Goal: Transaction & Acquisition: Purchase product/service

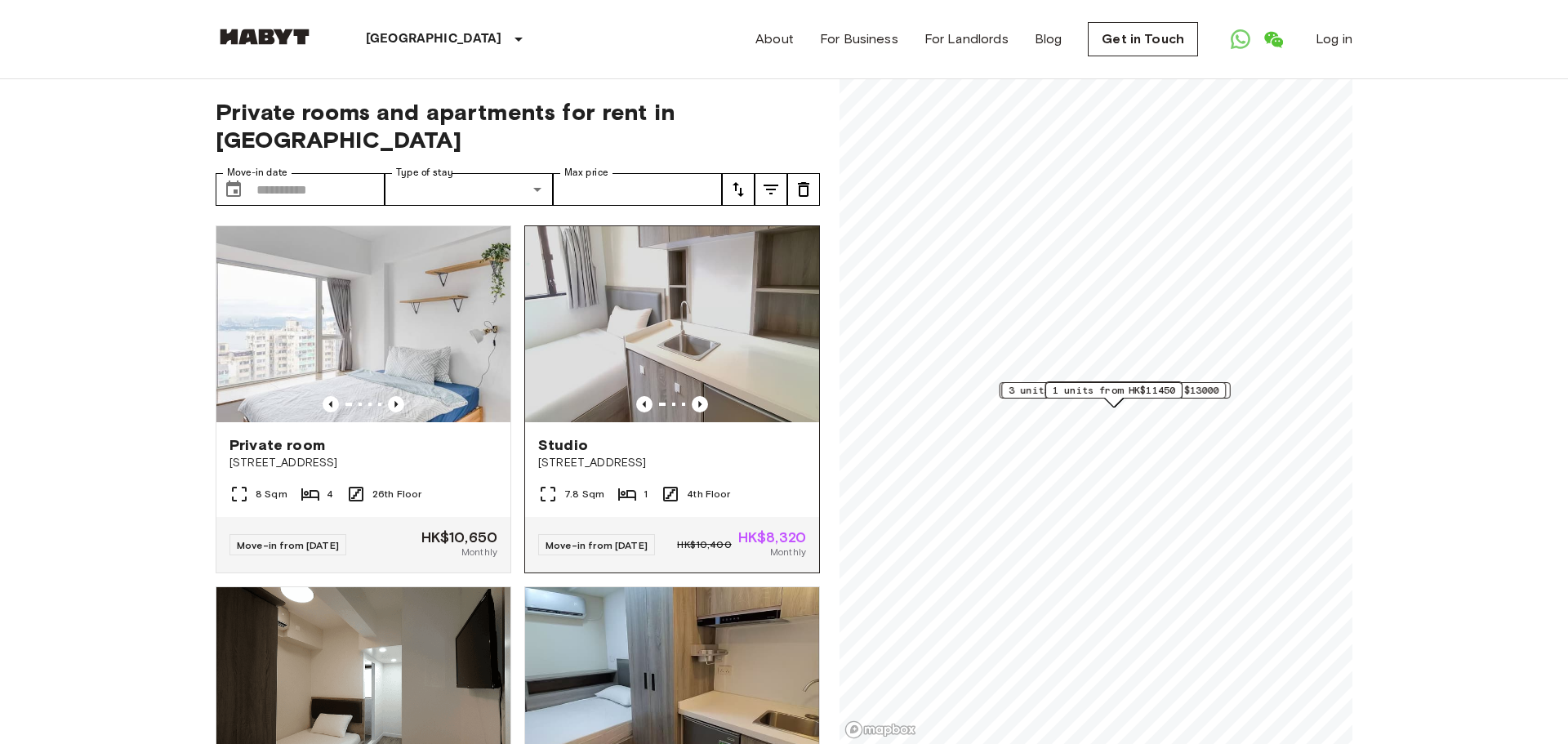
scroll to position [41, 0]
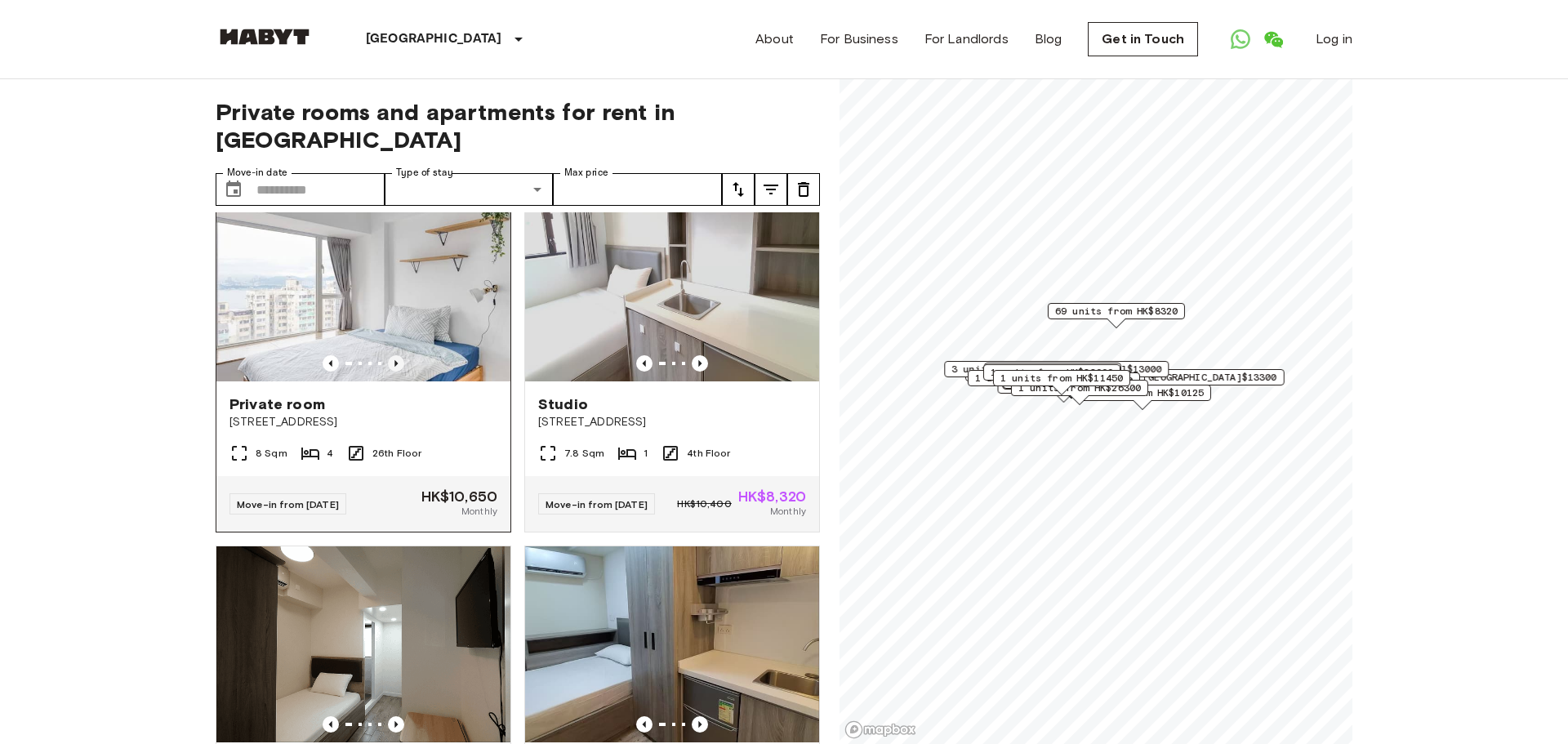
click at [395, 363] on icon "Previous image" at bounding box center [396, 363] width 3 height 7
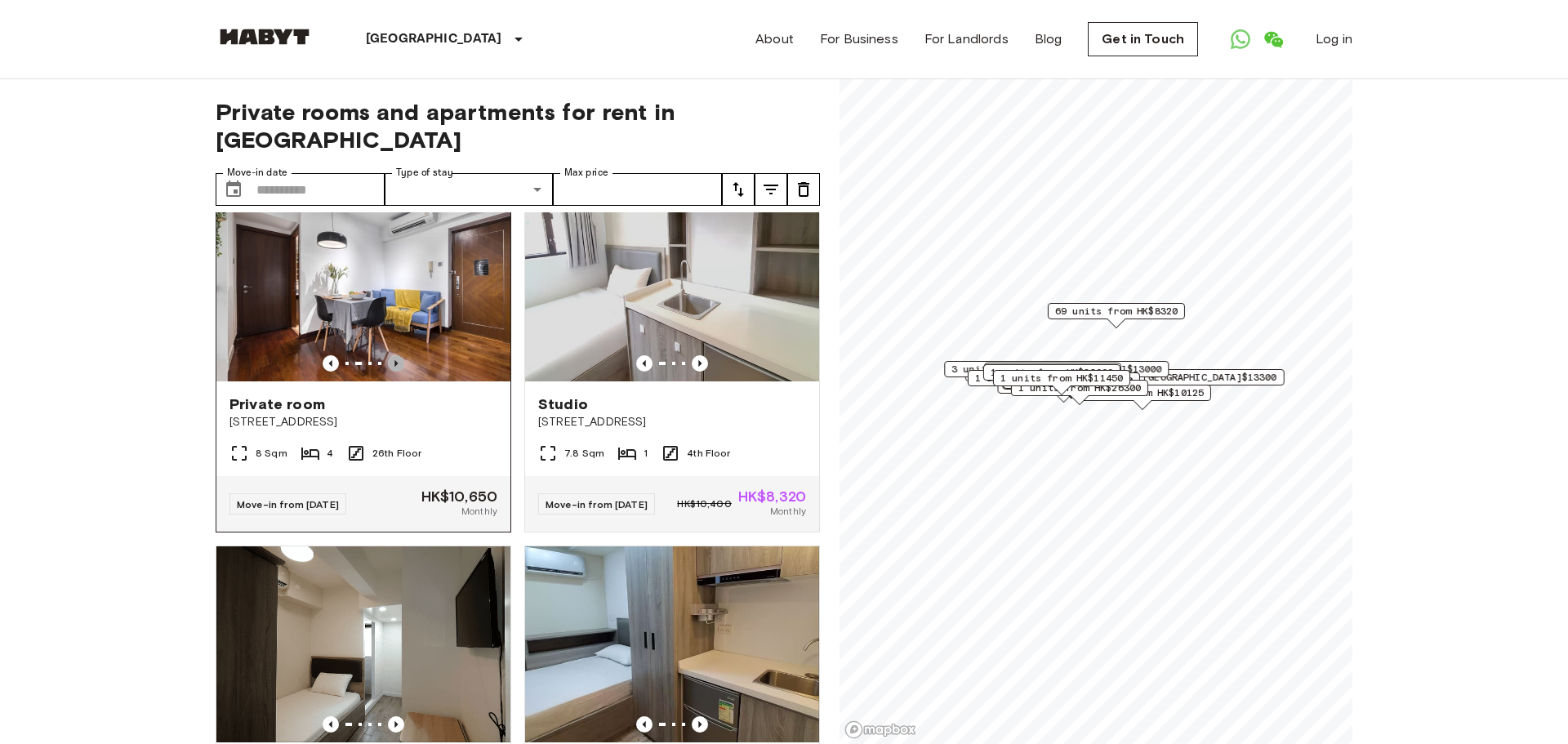
click at [395, 363] on icon "Previous image" at bounding box center [396, 363] width 3 height 7
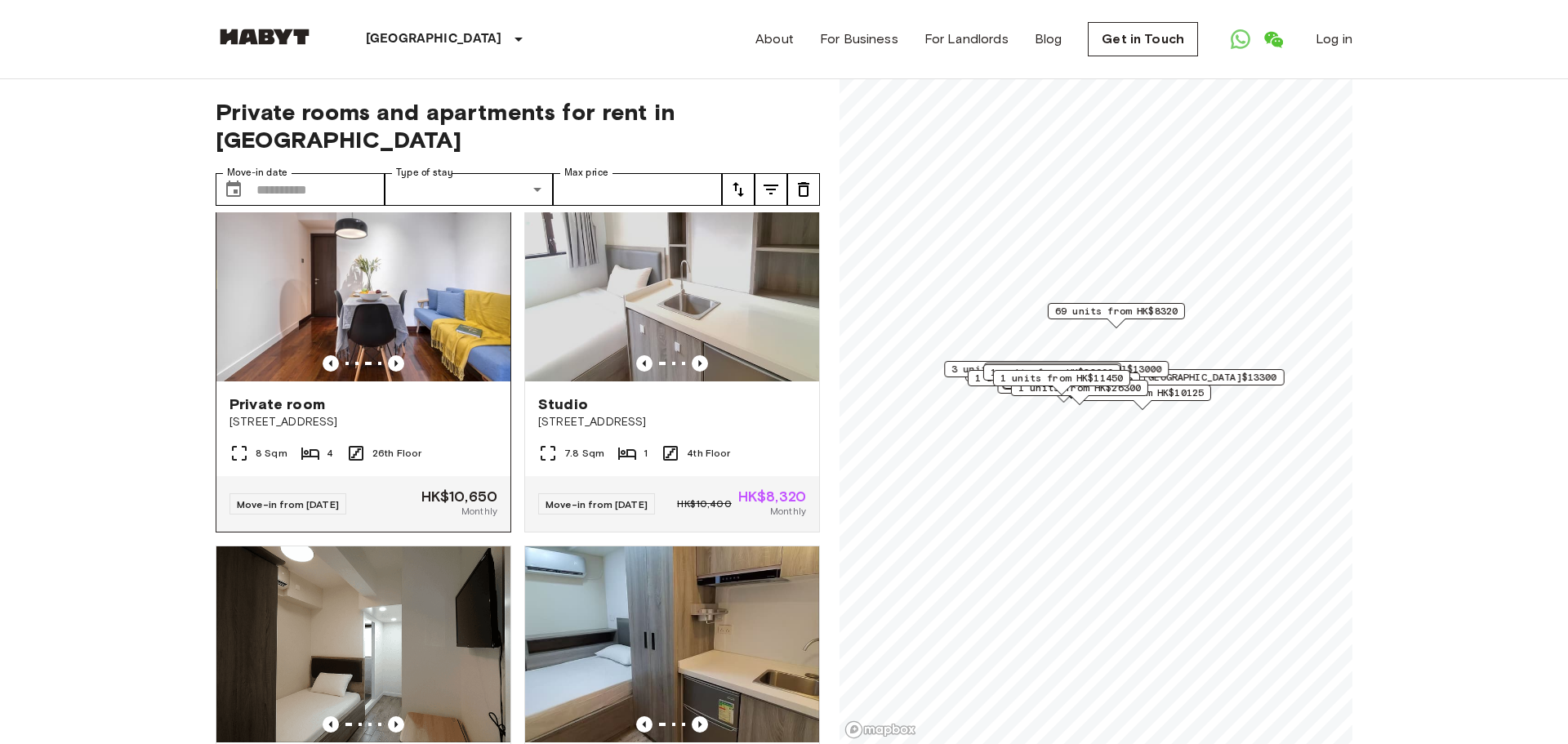
click at [444, 320] on img at bounding box center [364, 283] width 294 height 196
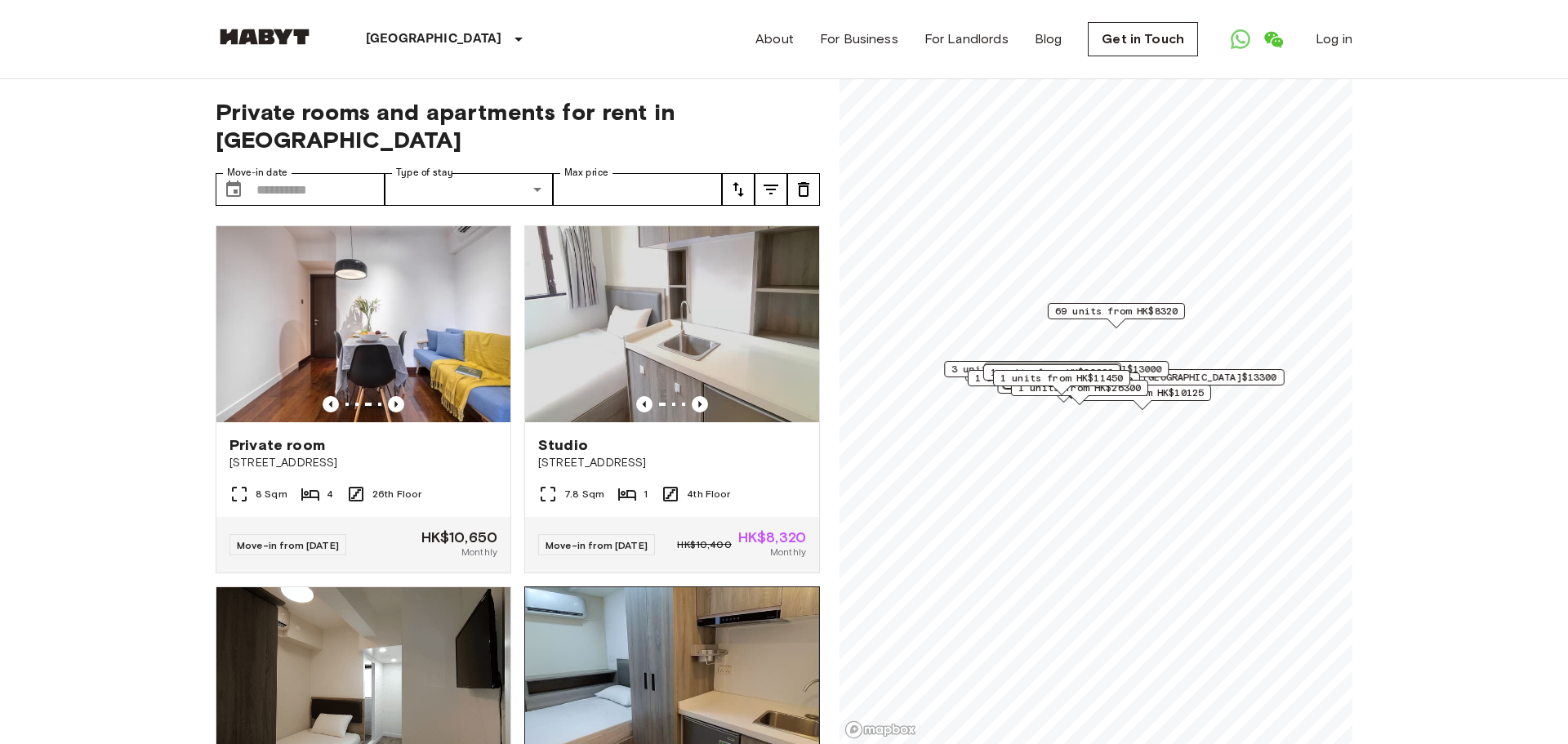
scroll to position [0, 0]
click at [702, 401] on icon "Previous image" at bounding box center [700, 404] width 16 height 16
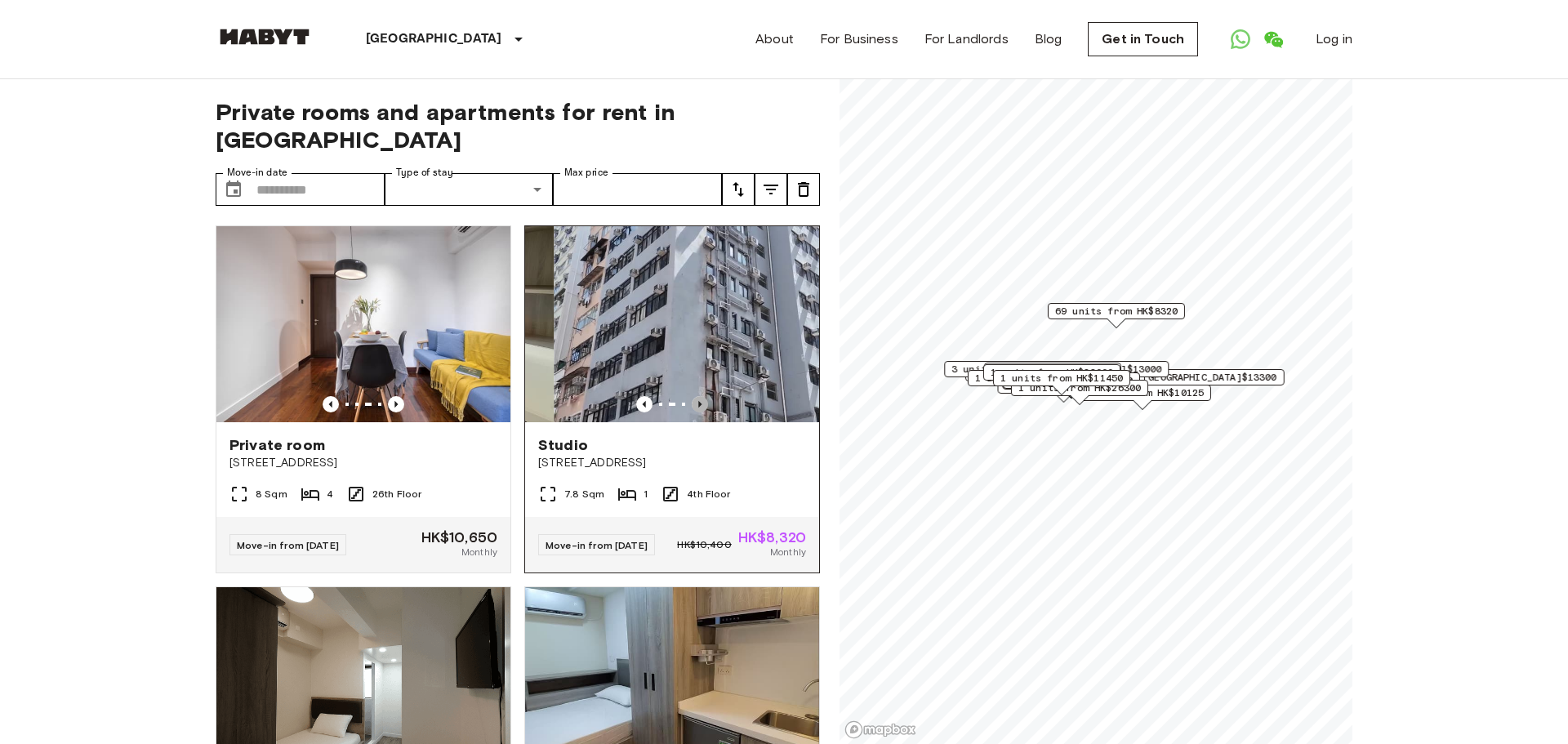
click at [702, 401] on icon "Previous image" at bounding box center [700, 404] width 16 height 16
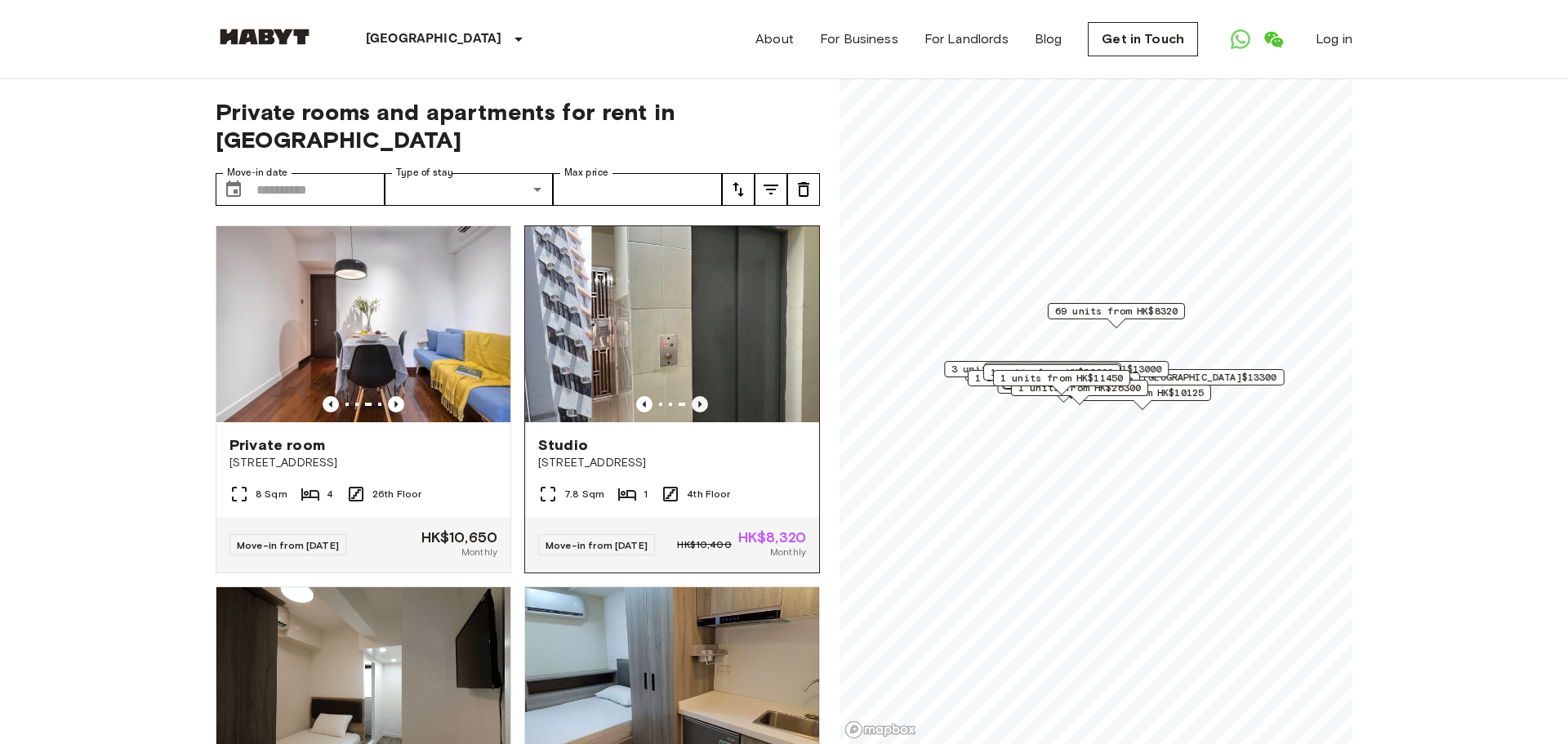
click at [702, 401] on icon "Previous image" at bounding box center [700, 404] width 16 height 16
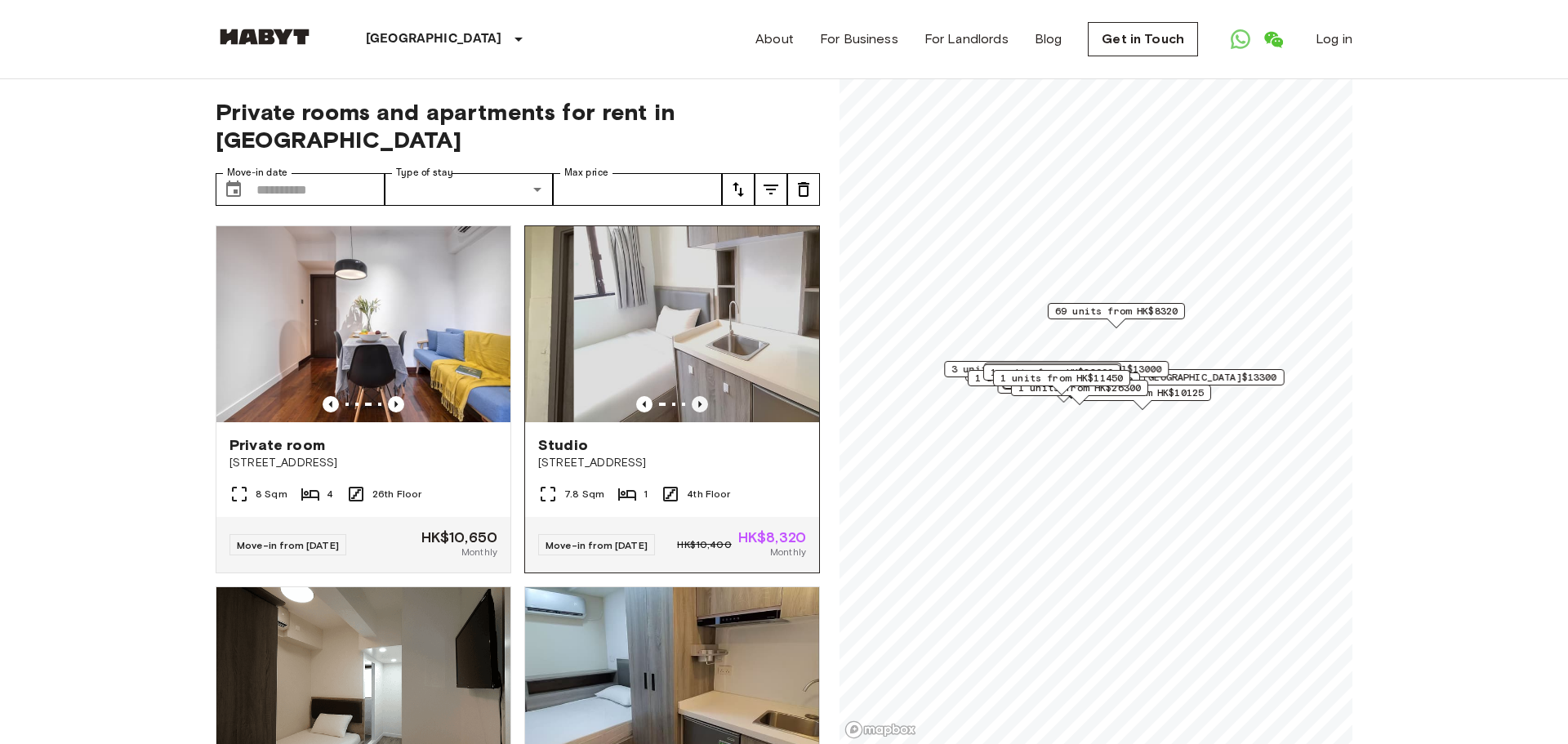
click at [702, 401] on icon "Previous image" at bounding box center [700, 404] width 16 height 16
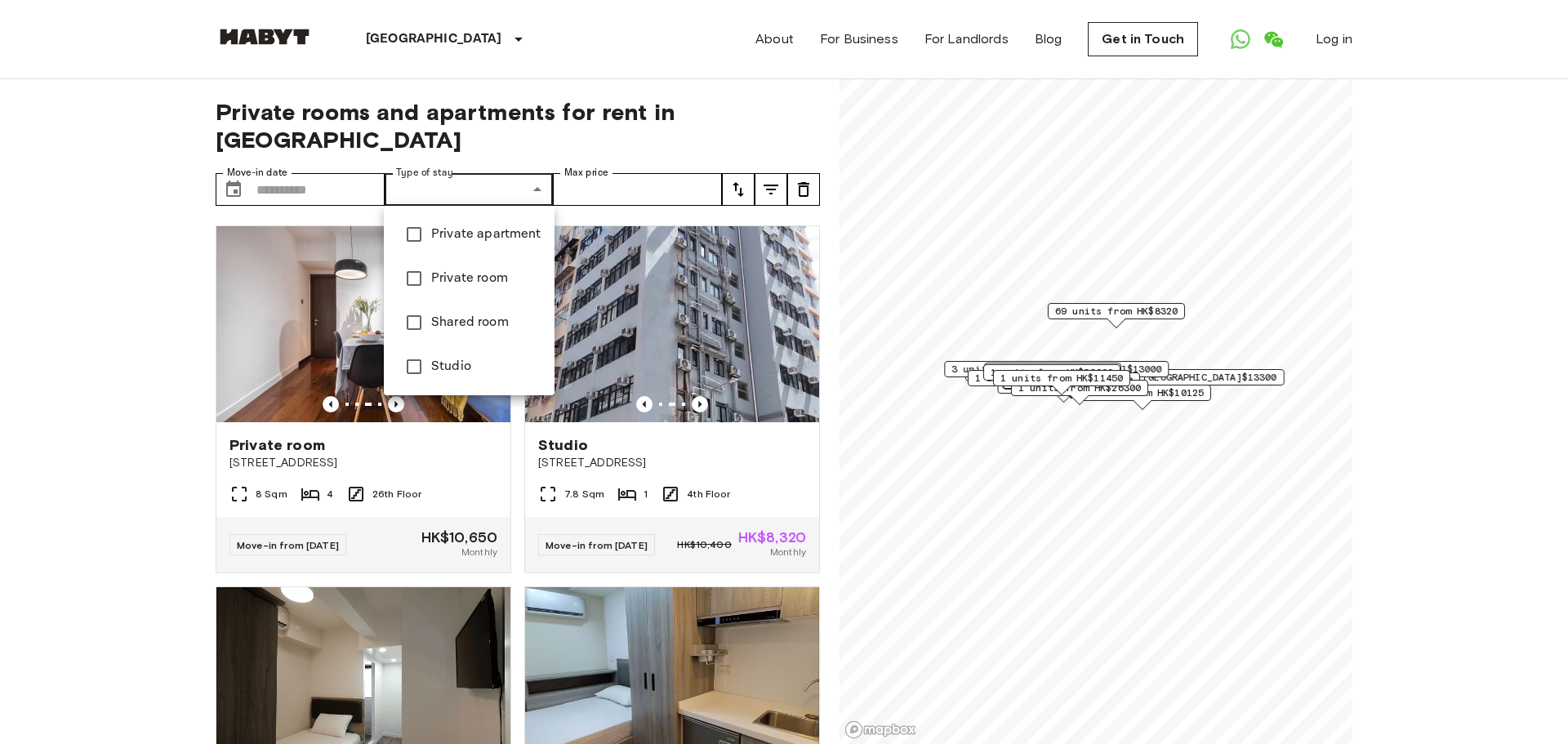
click at [771, 186] on div at bounding box center [784, 372] width 1568 height 744
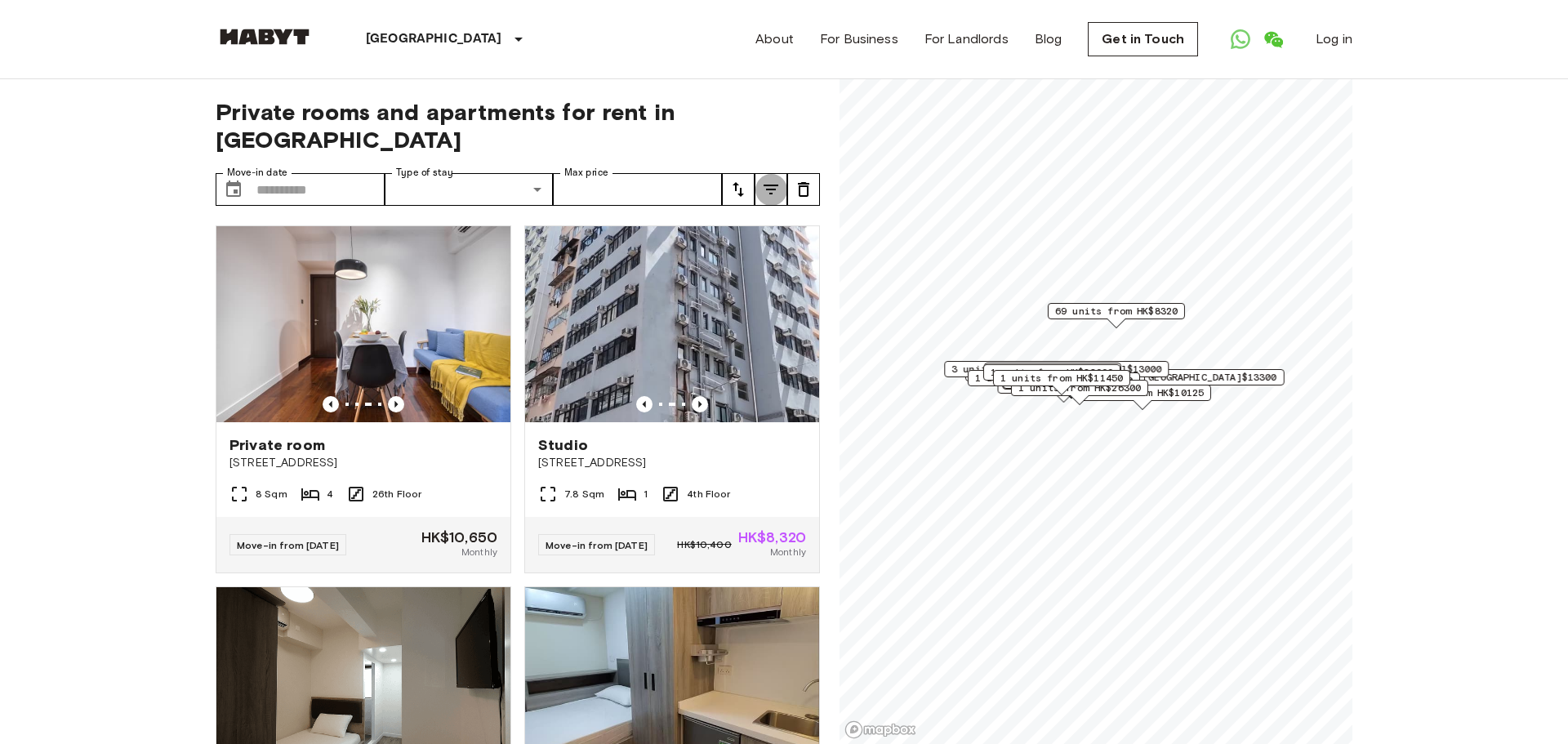
click at [774, 192] on icon "tune" at bounding box center [771, 189] width 20 height 20
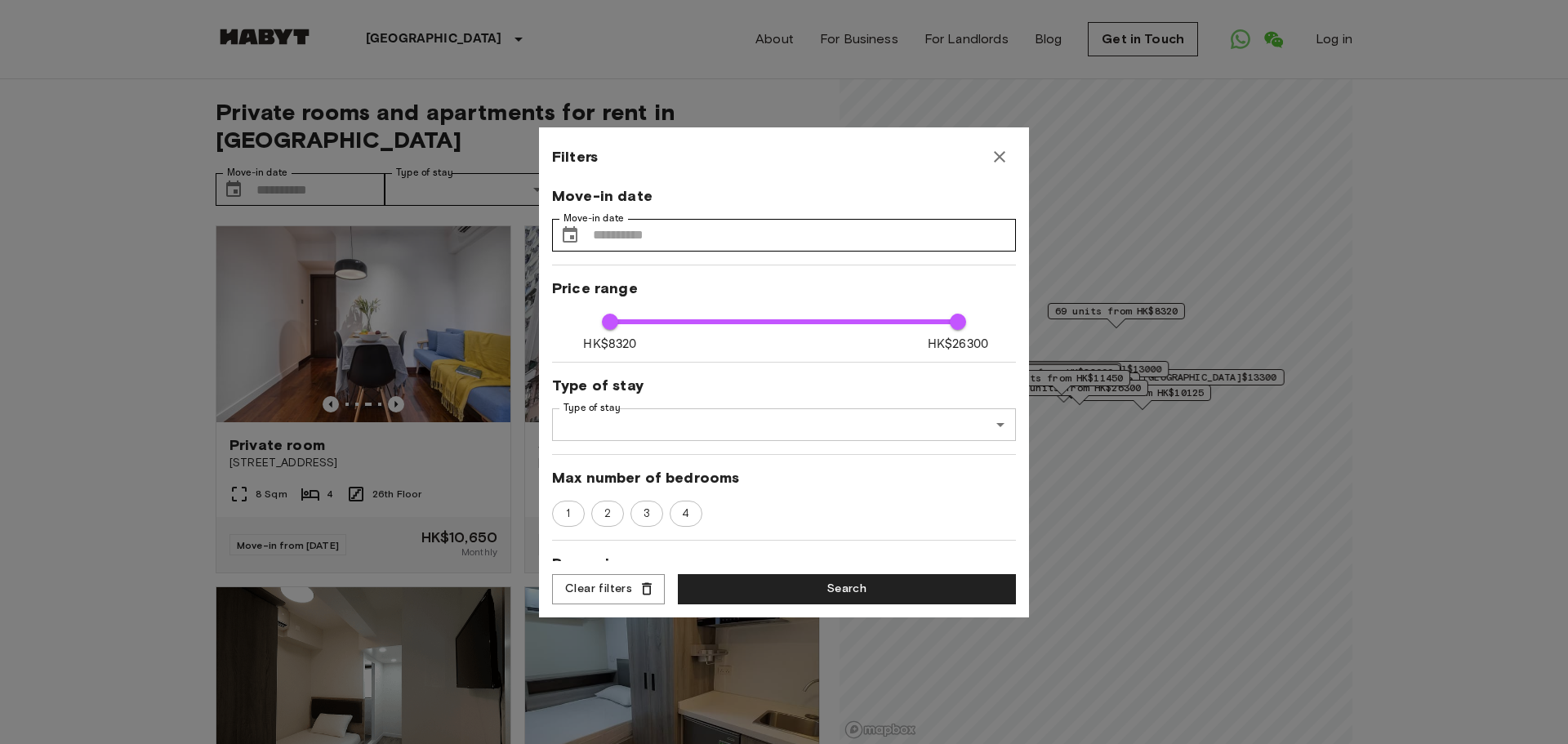
scroll to position [185, 0]
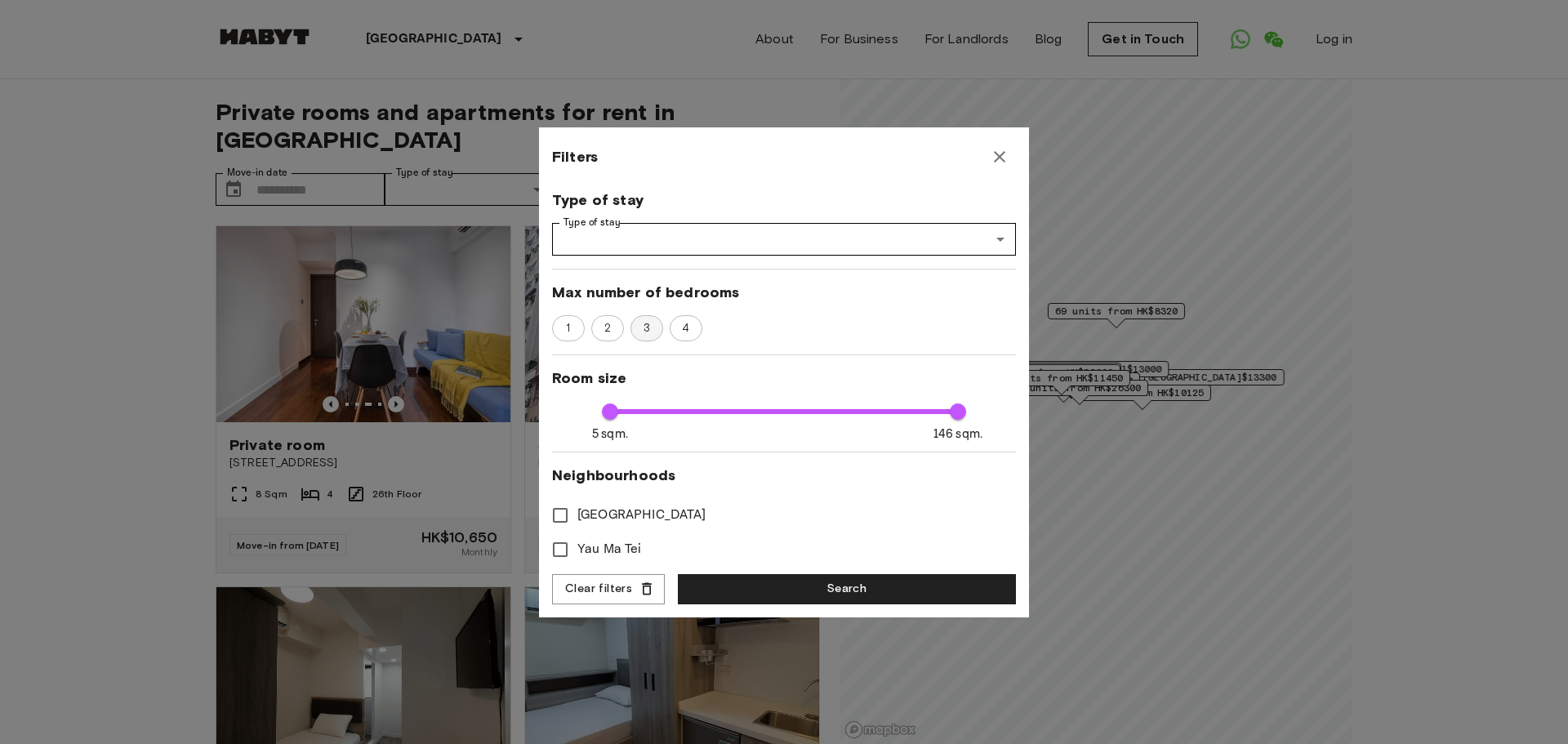
click at [650, 329] on span "3" at bounding box center [647, 328] width 25 height 16
click at [809, 590] on button "Search" at bounding box center [847, 589] width 338 height 30
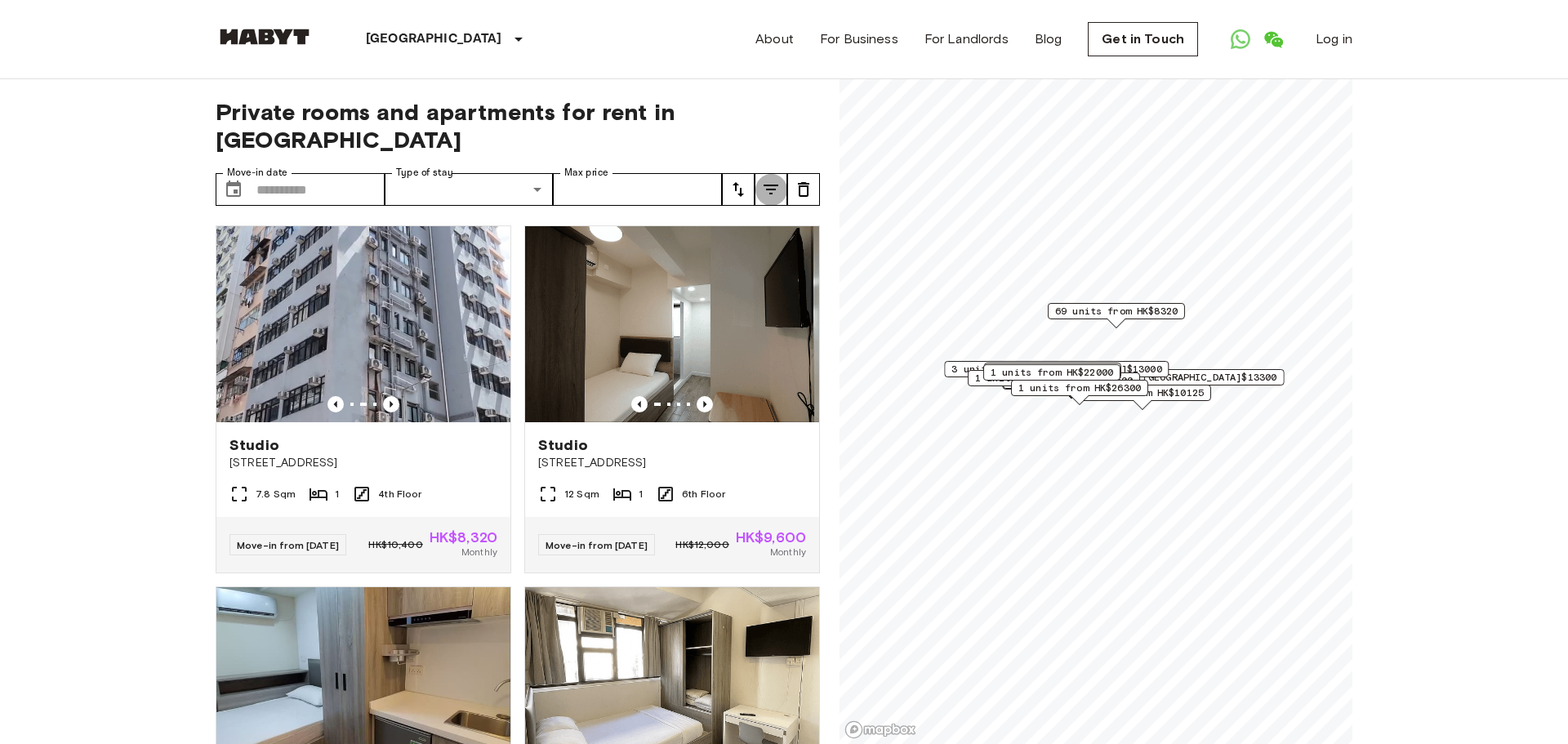
click at [768, 190] on icon "tune" at bounding box center [771, 189] width 15 height 10
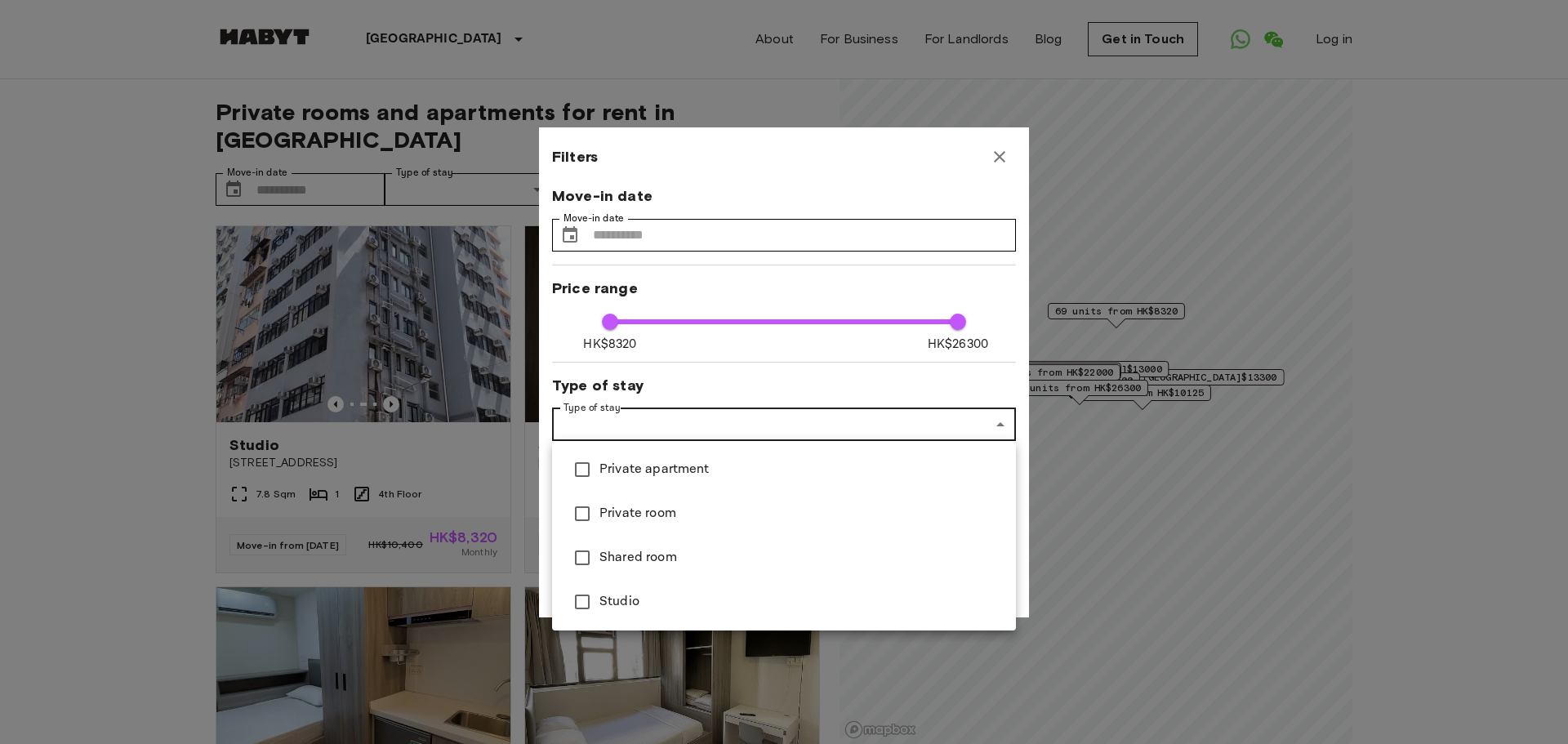
click at [766, 417] on div at bounding box center [784, 372] width 1568 height 744
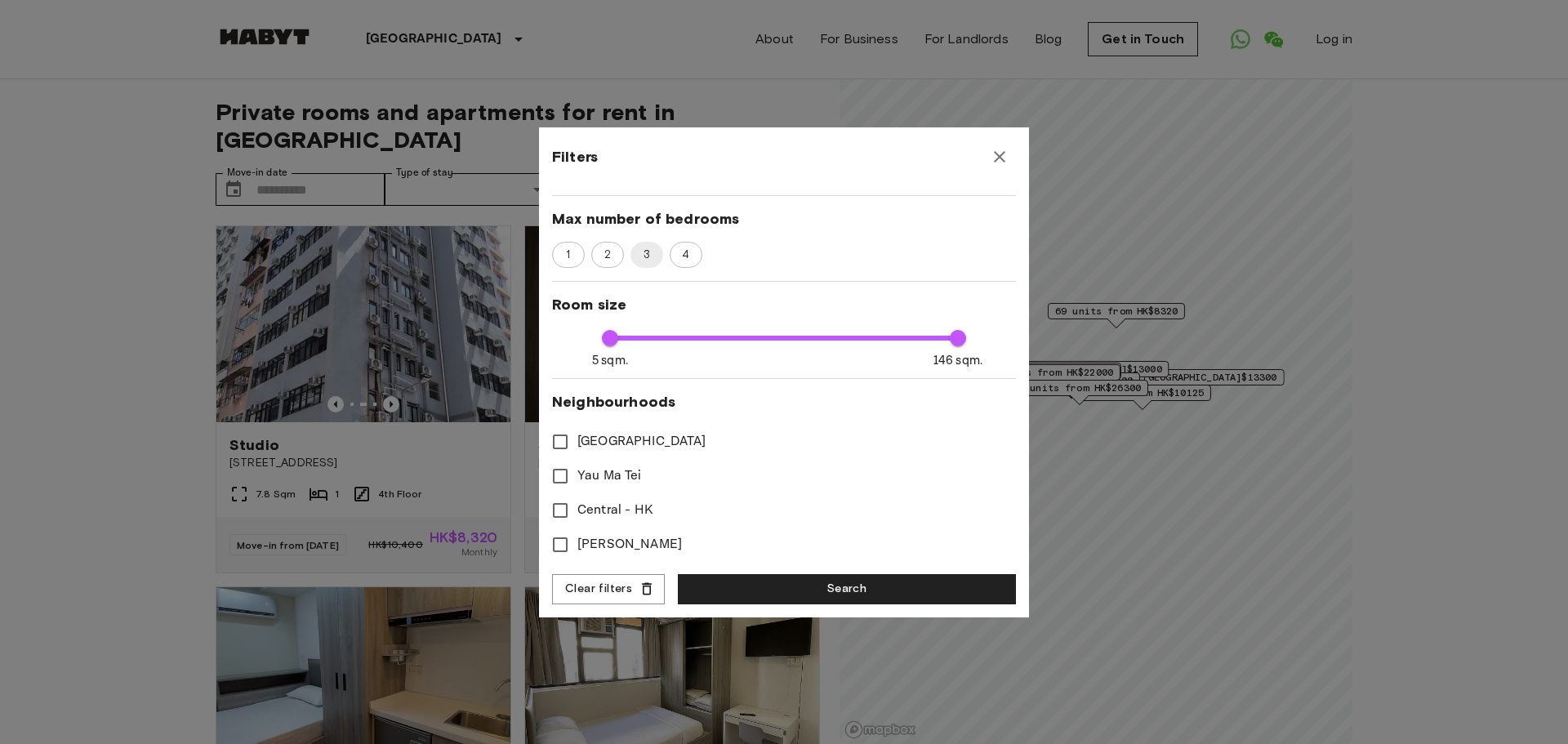
scroll to position [259, 0]
click at [791, 583] on button "Search" at bounding box center [847, 589] width 338 height 30
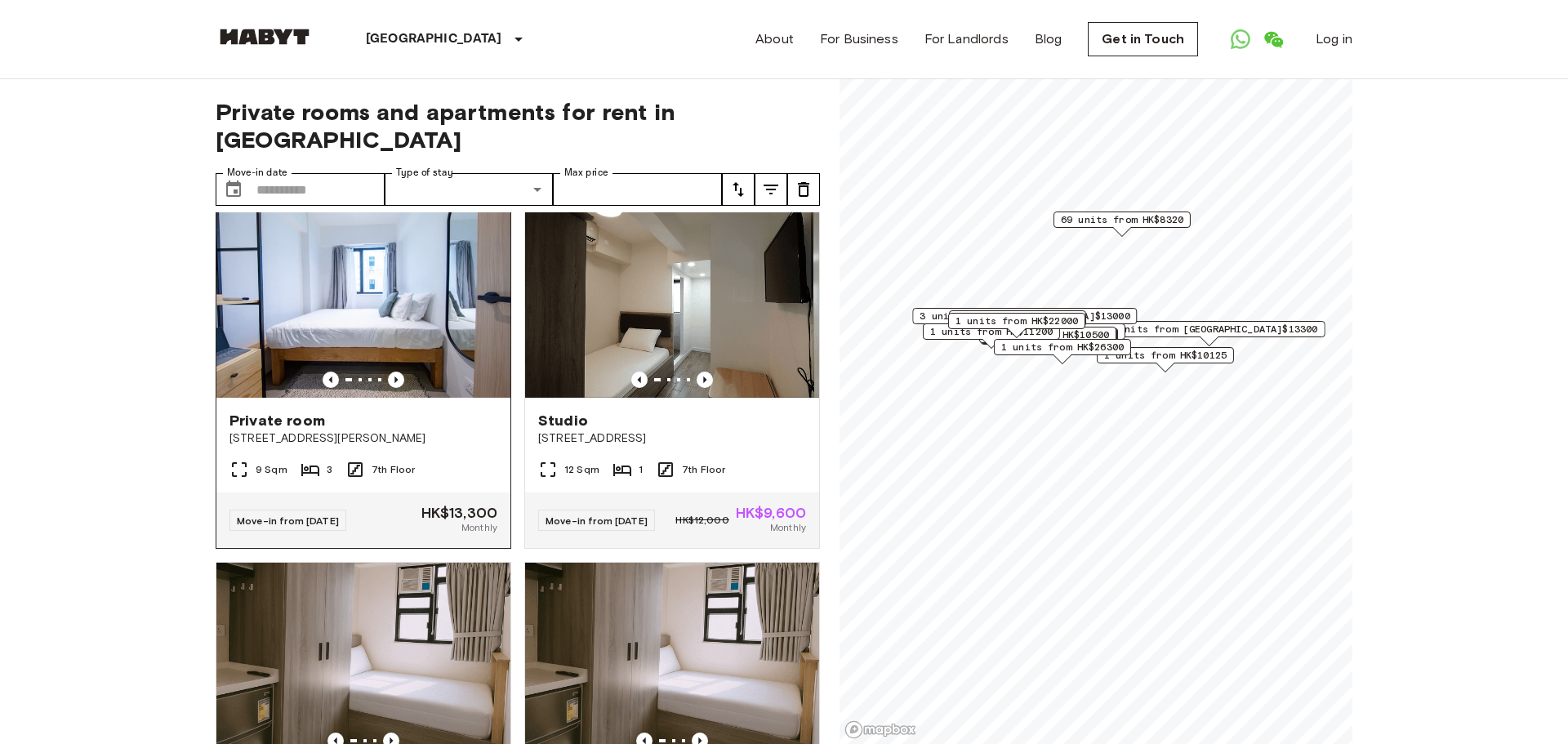
scroll to position [2913, 0]
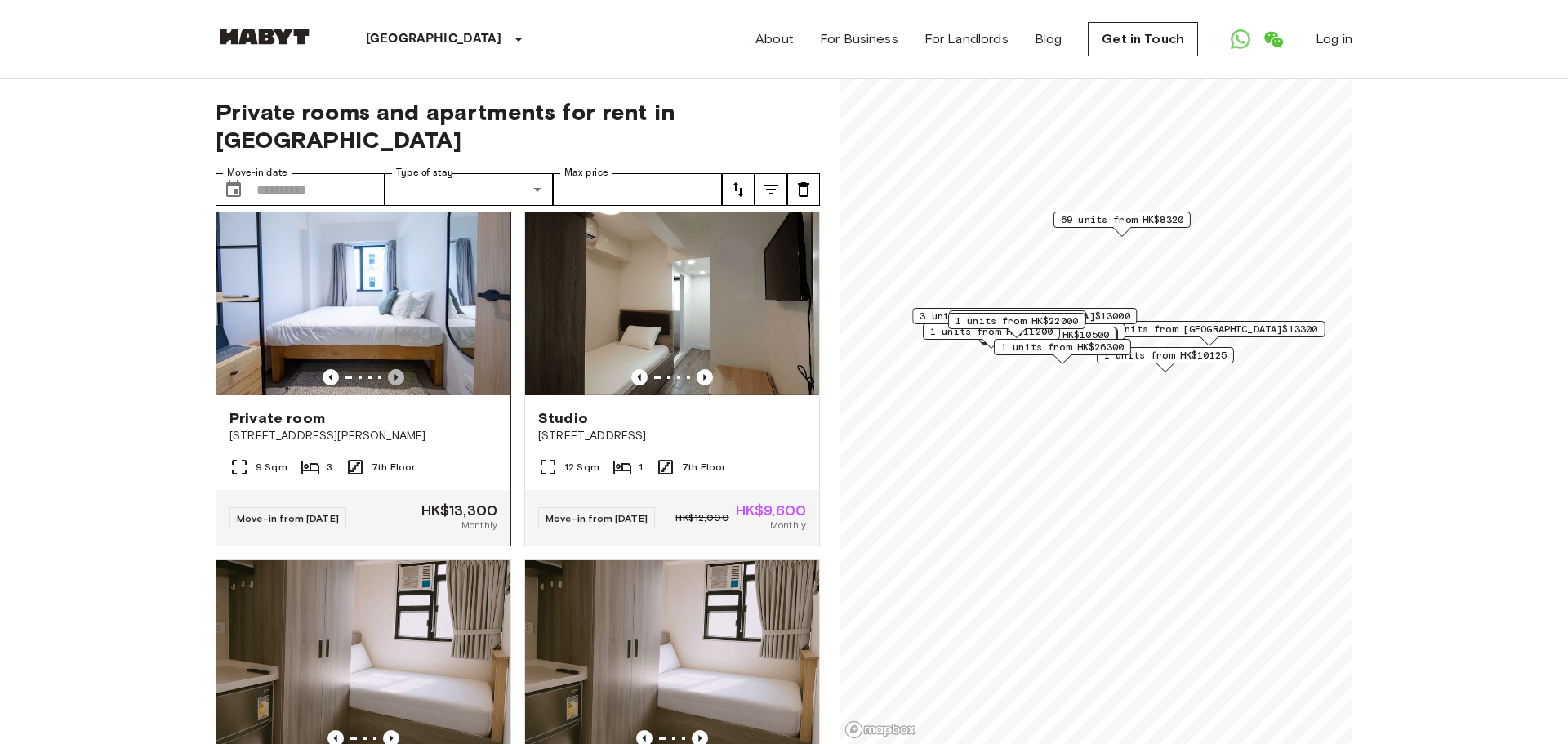
click at [397, 381] on icon "Previous image" at bounding box center [396, 377] width 3 height 7
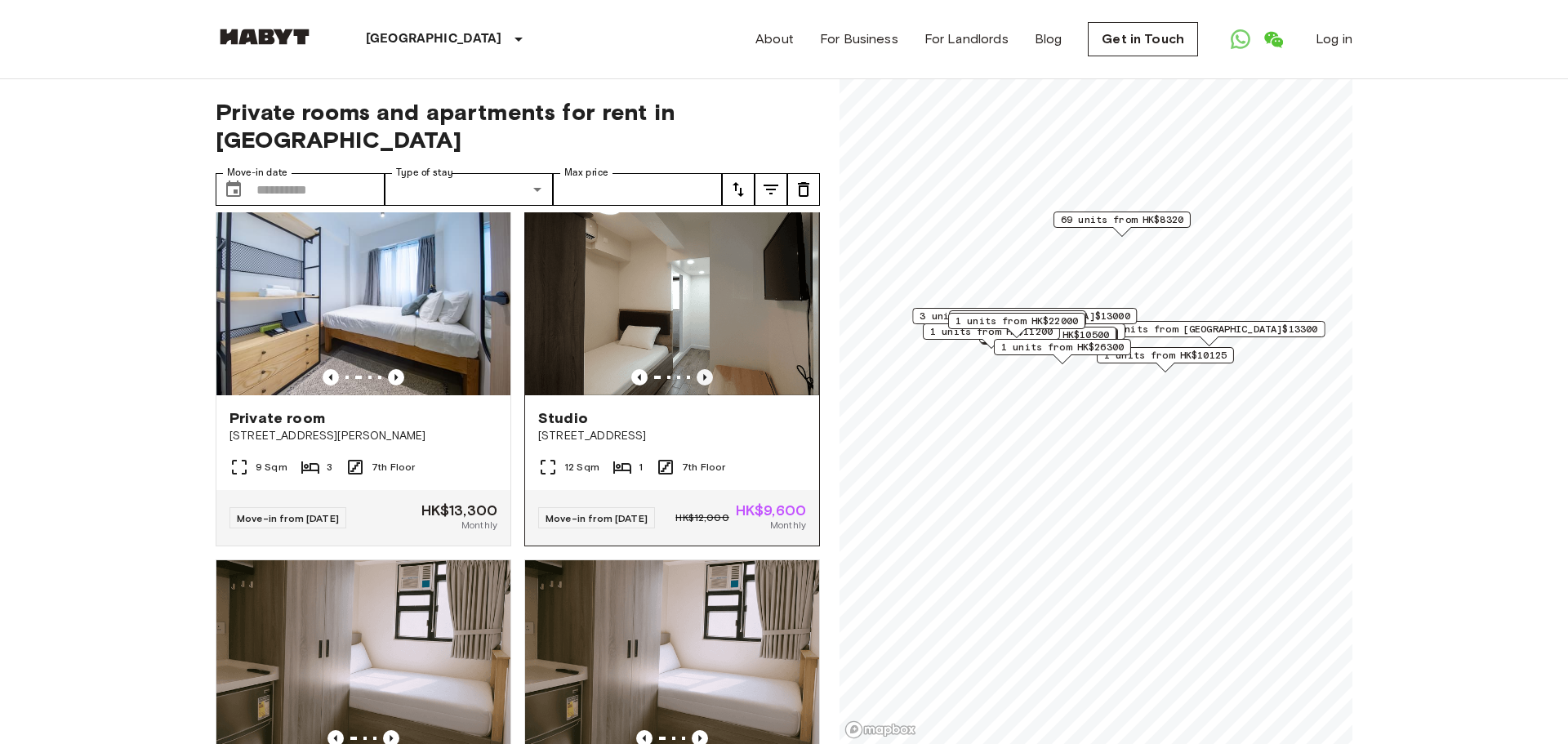
click at [713, 385] on div at bounding box center [672, 377] width 294 height 16
click at [704, 381] on icon "Previous image" at bounding box center [705, 377] width 3 height 7
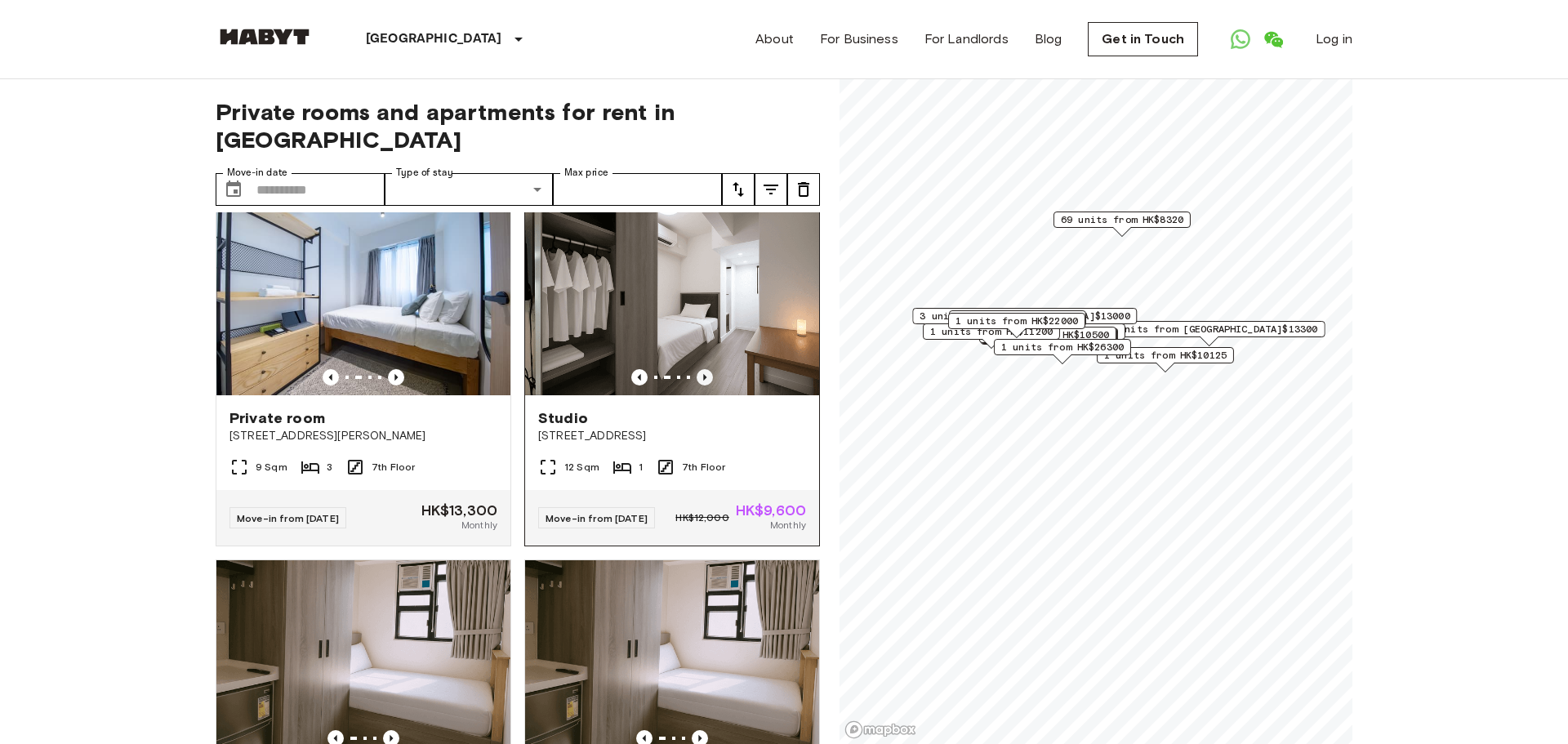
click at [704, 381] on icon "Previous image" at bounding box center [705, 377] width 3 height 7
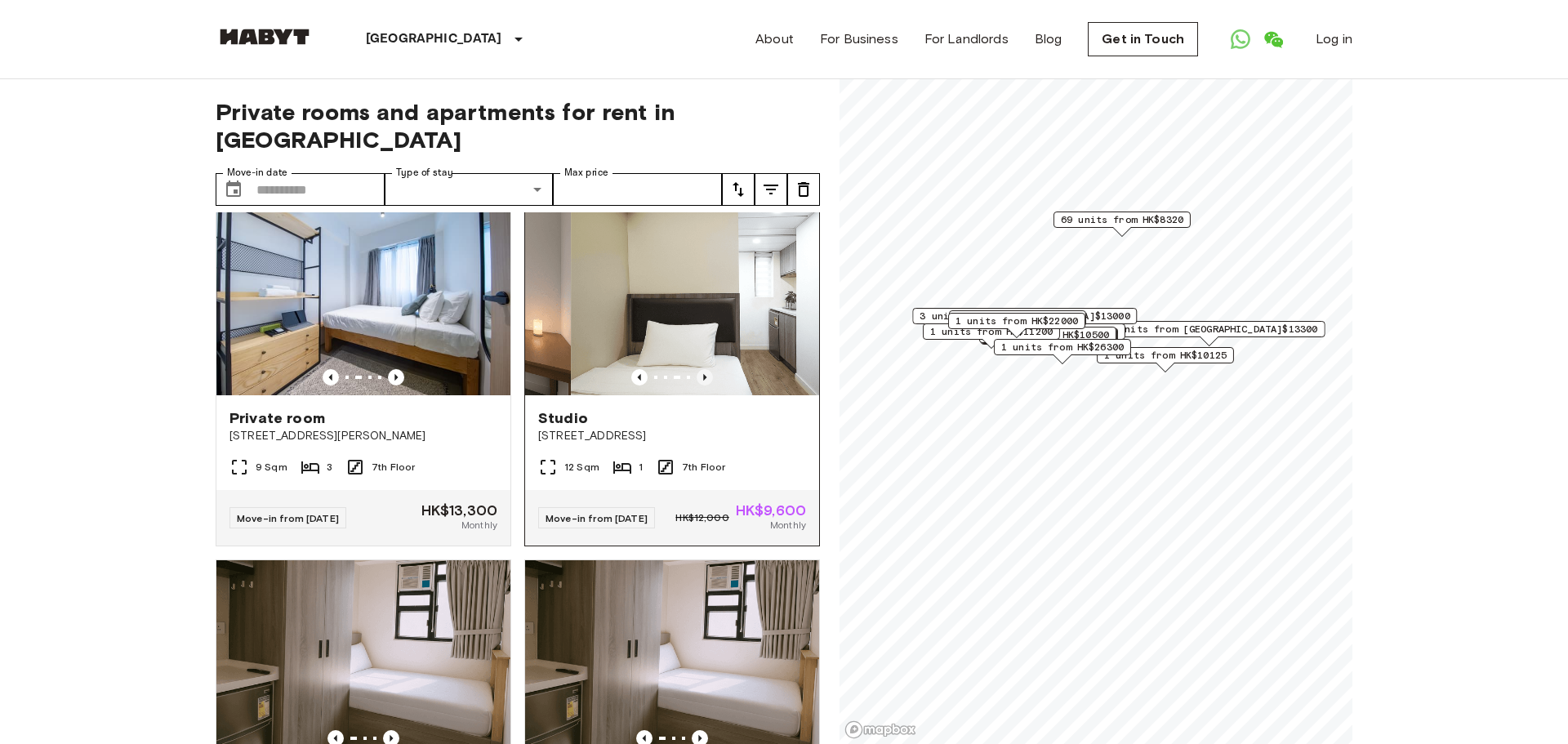
click at [704, 381] on icon "Previous image" at bounding box center [705, 377] width 3 height 7
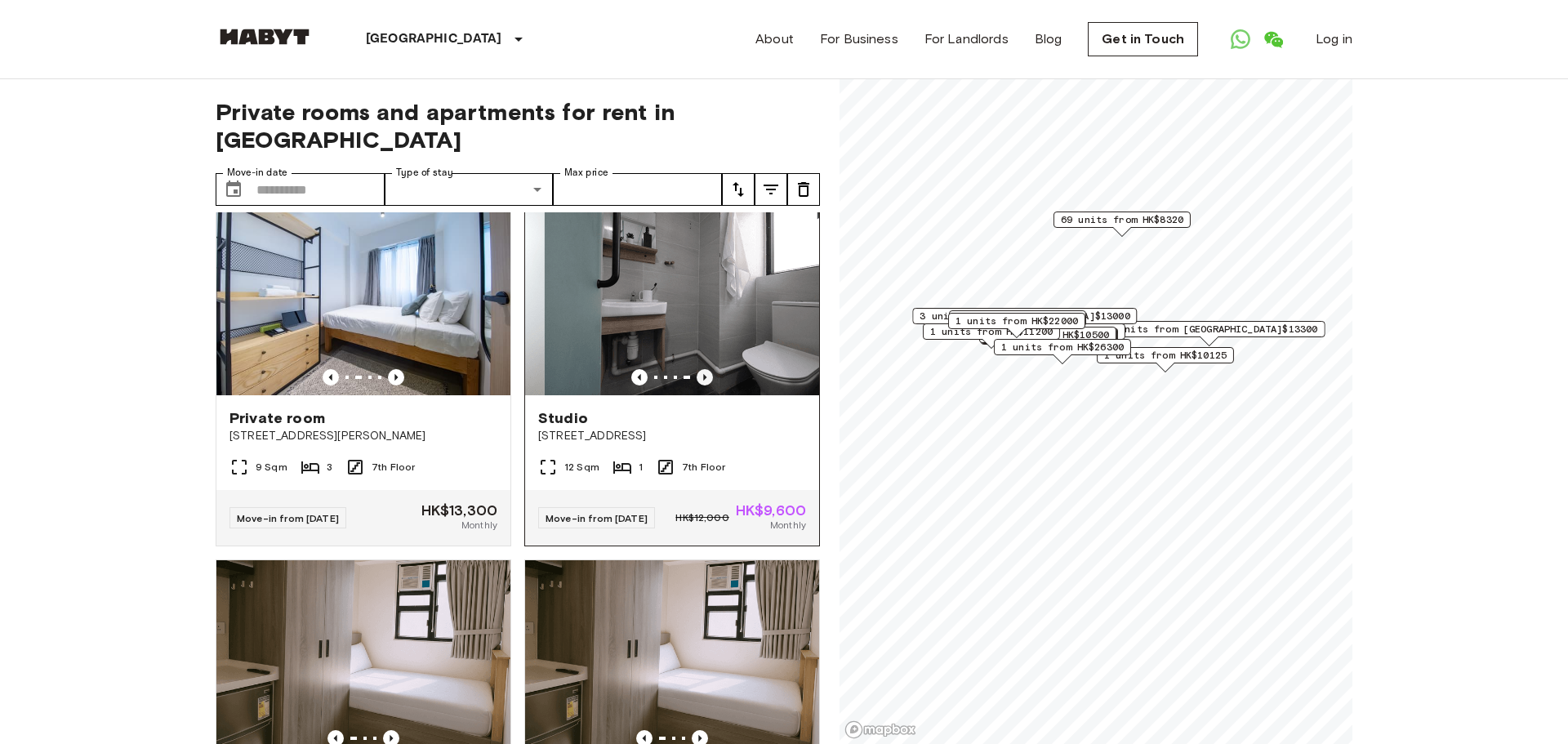
click at [704, 381] on icon "Previous image" at bounding box center [705, 377] width 3 height 7
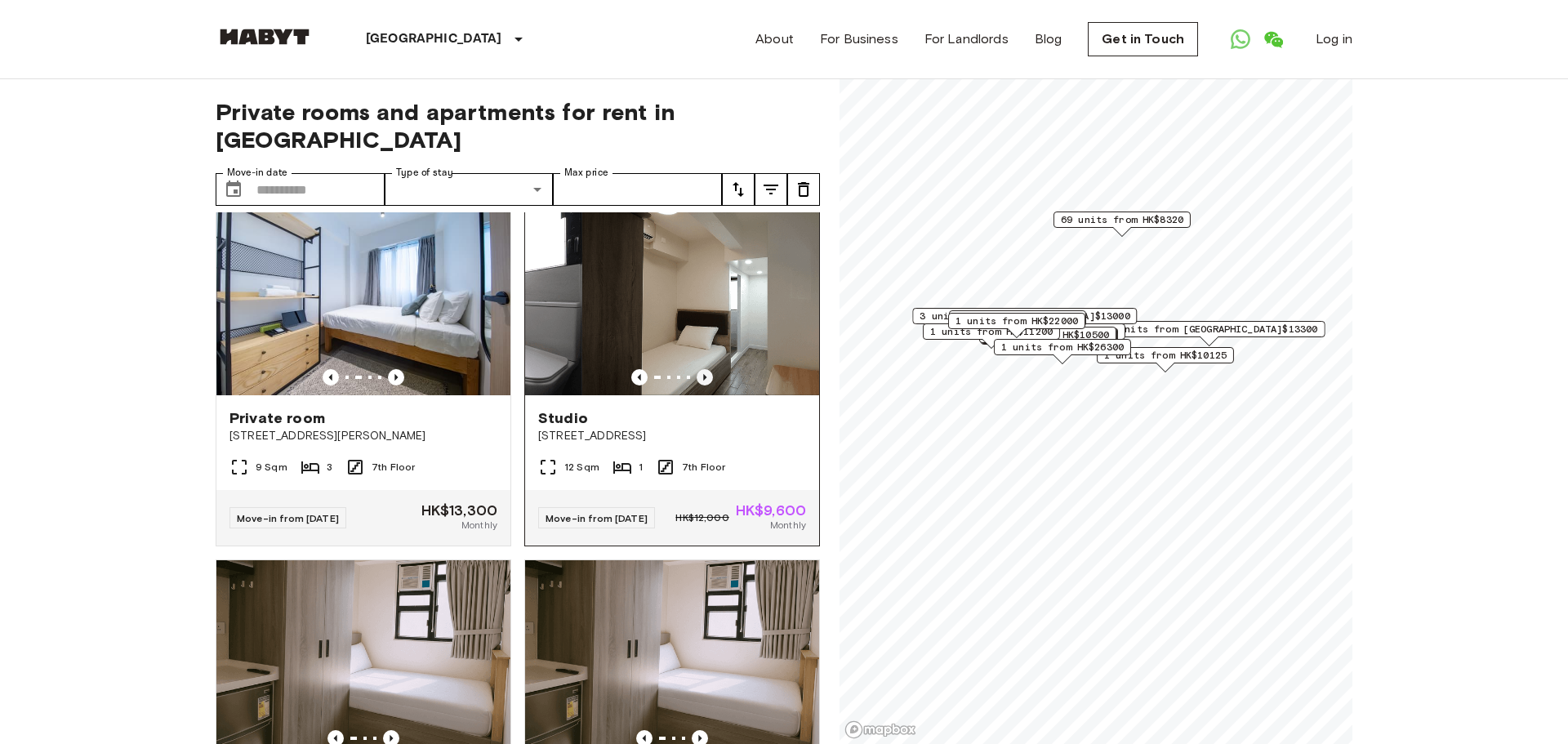
click at [705, 381] on icon "Previous image" at bounding box center [705, 377] width 3 height 7
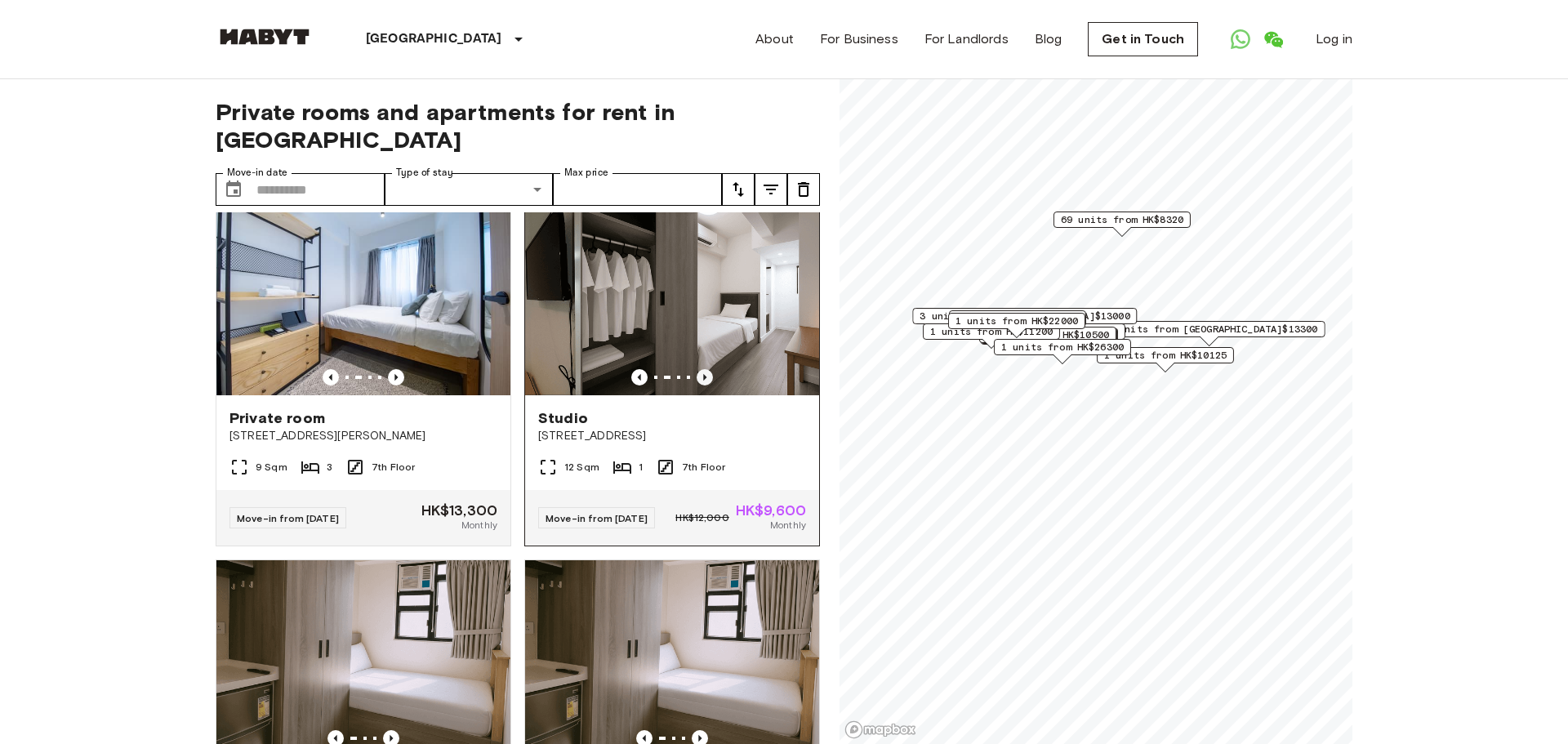
click at [705, 381] on icon "Previous image" at bounding box center [705, 377] width 3 height 7
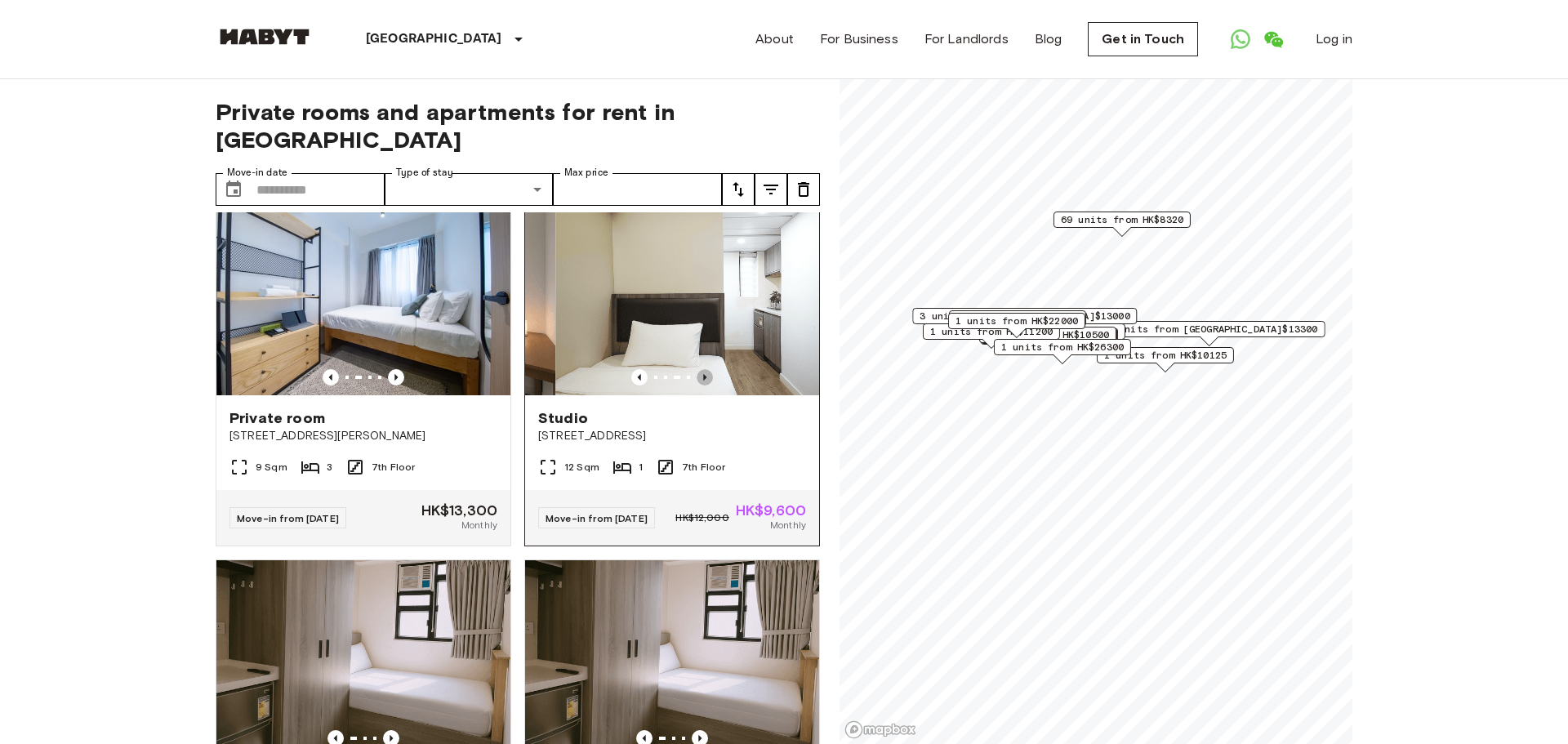
click at [705, 381] on icon "Previous image" at bounding box center [705, 377] width 3 height 7
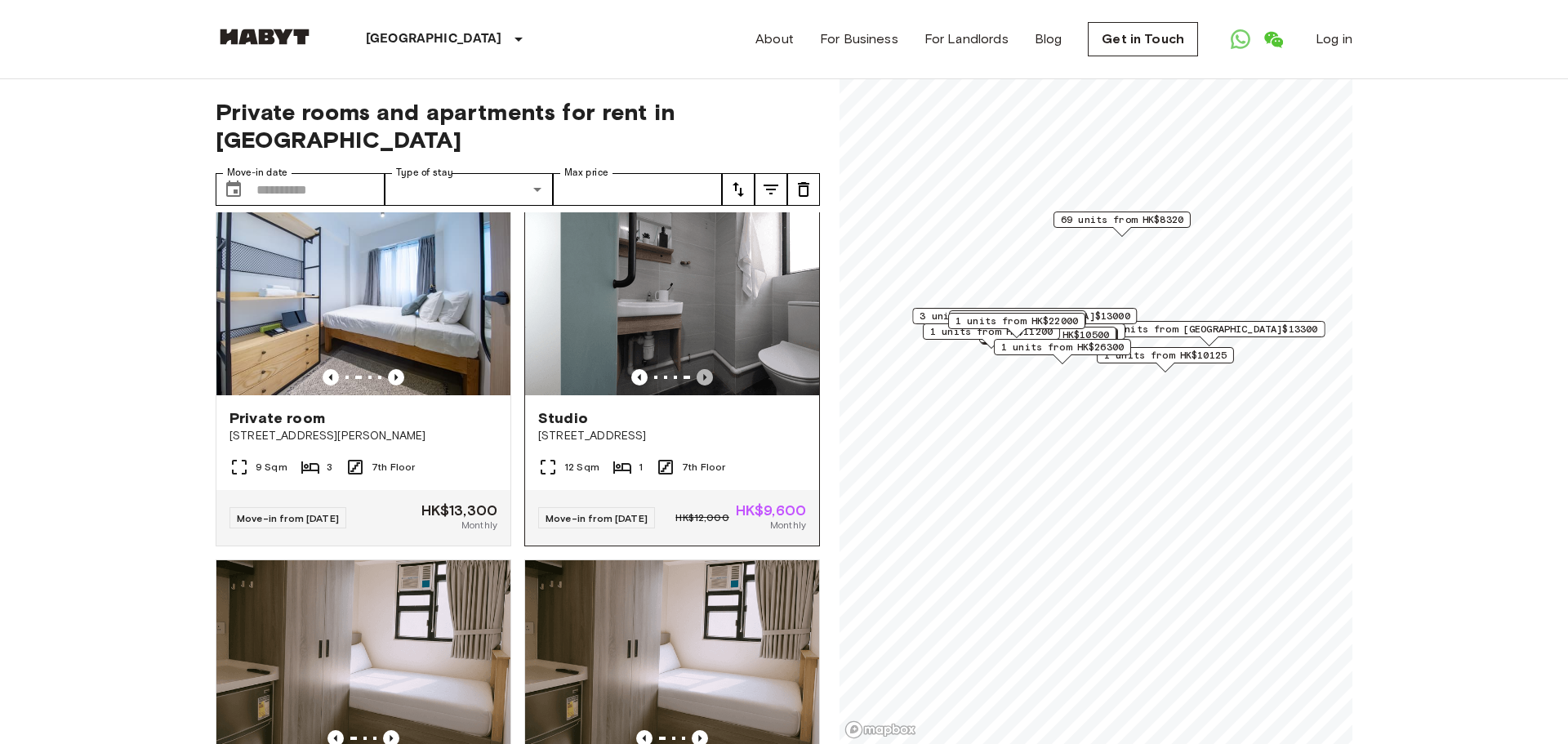
click at [705, 381] on icon "Previous image" at bounding box center [705, 377] width 3 height 7
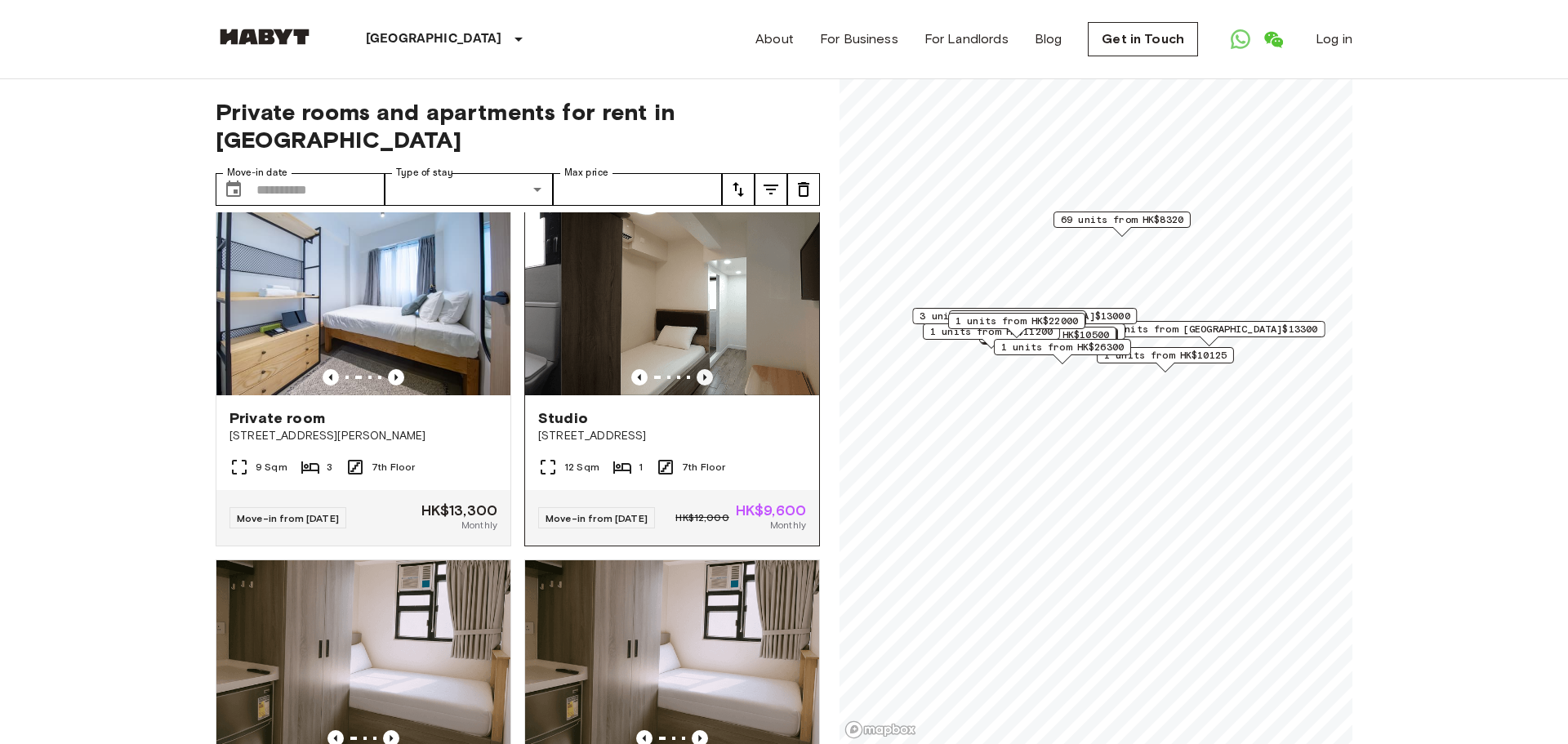
click at [705, 381] on icon "Previous image" at bounding box center [705, 377] width 3 height 7
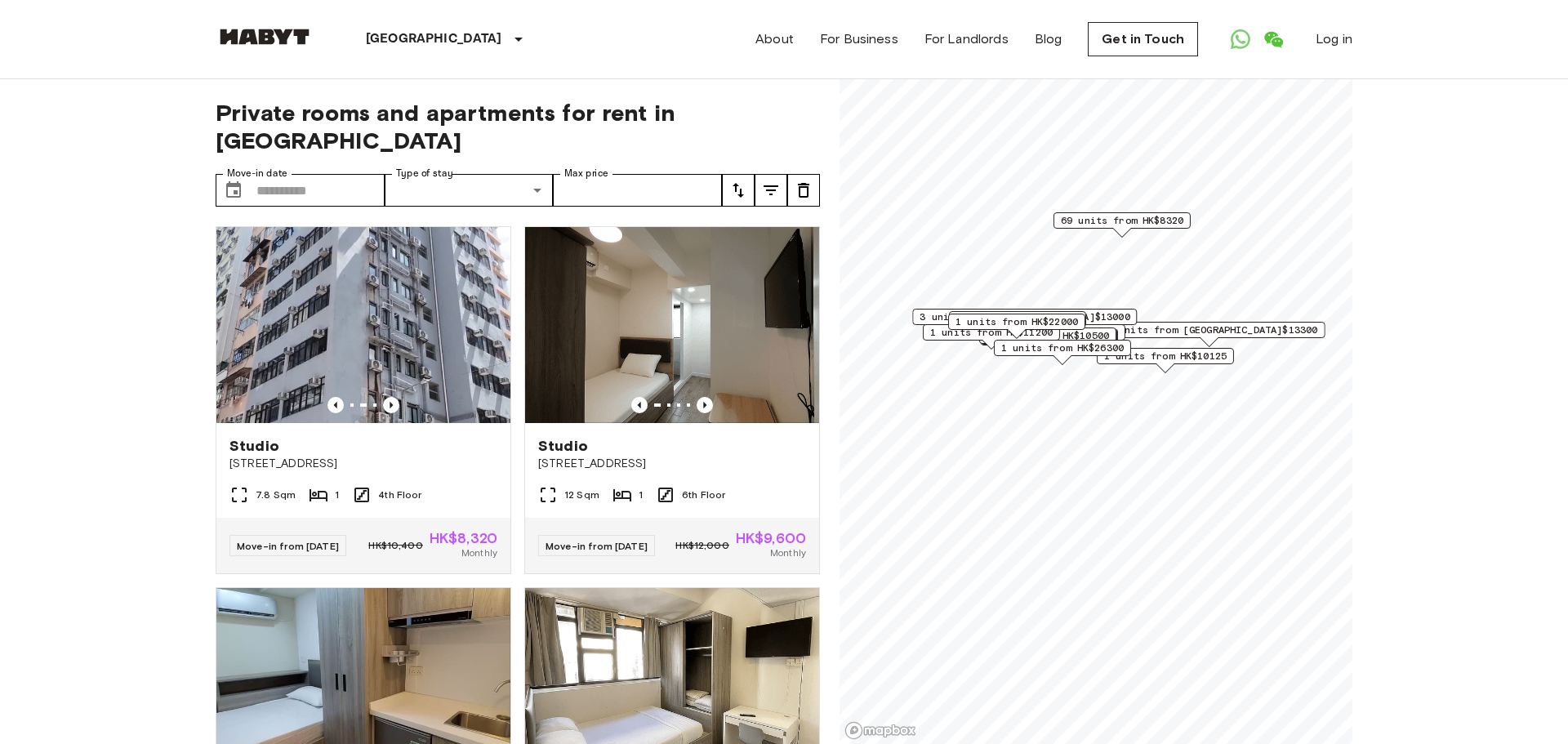
scroll to position [0, 0]
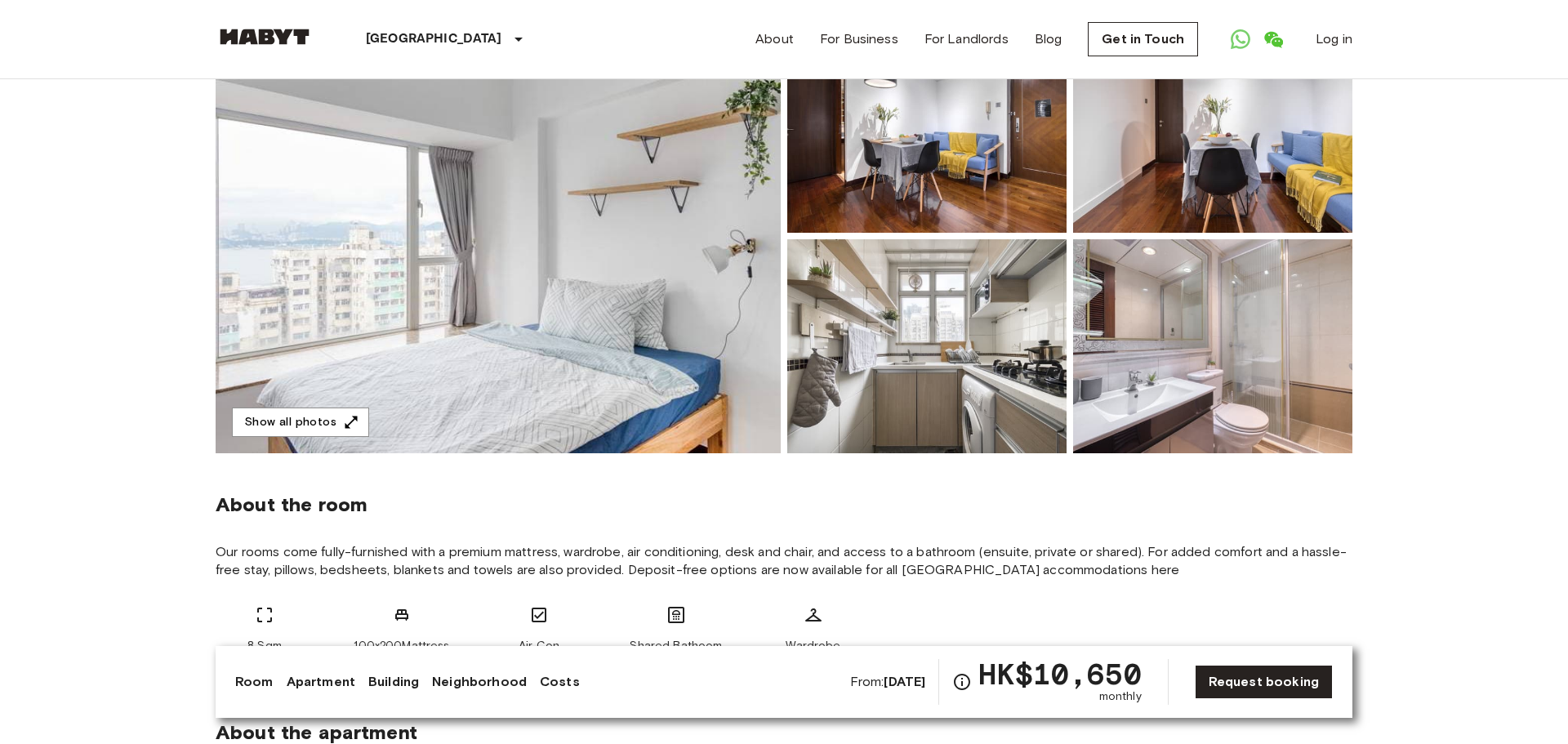
scroll to position [191, 0]
click at [602, 247] on img at bounding box center [498, 236] width 565 height 434
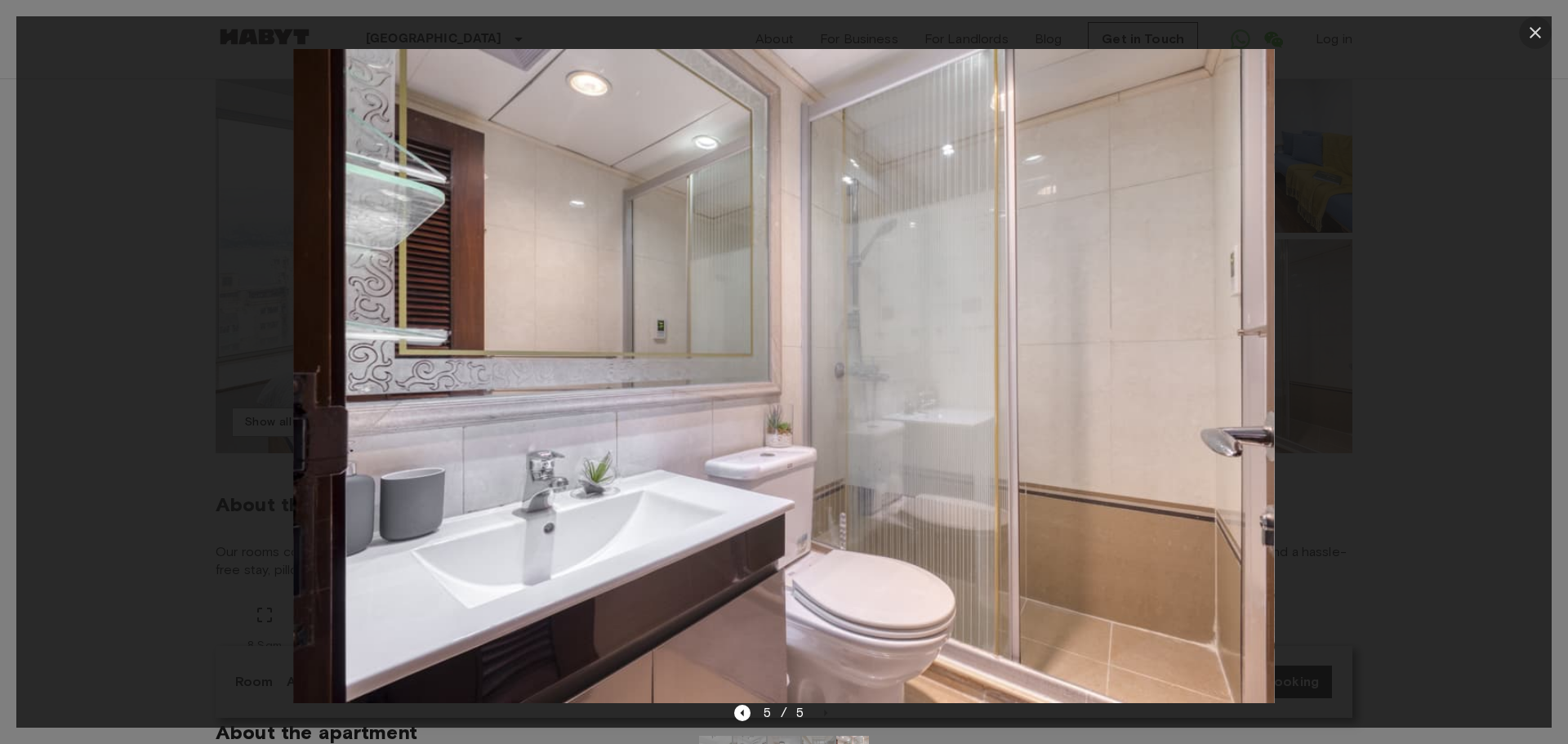
click at [1542, 30] on icon "button" at bounding box center [1535, 33] width 20 height 20
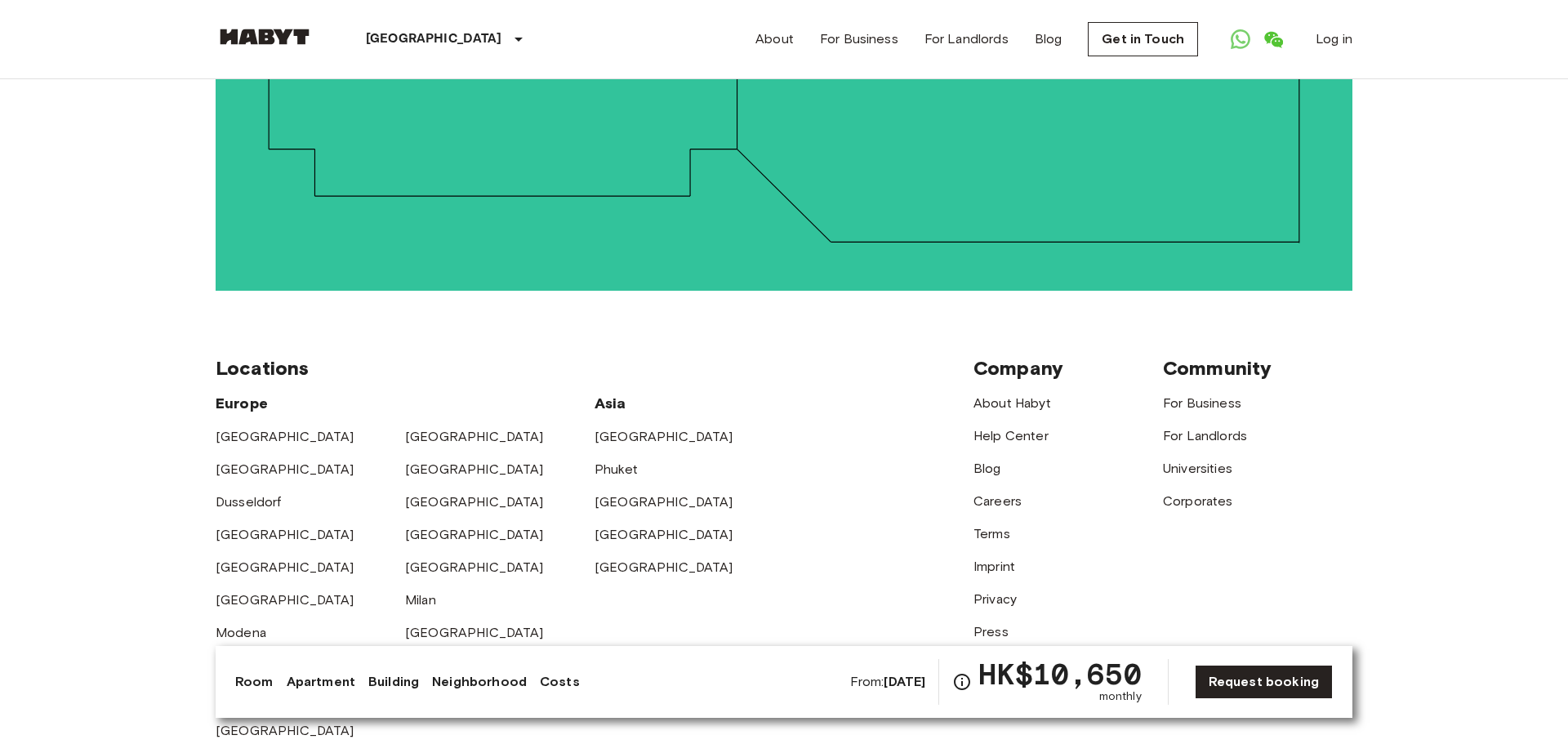
scroll to position [3629, 0]
